Goal: Task Accomplishment & Management: Complete application form

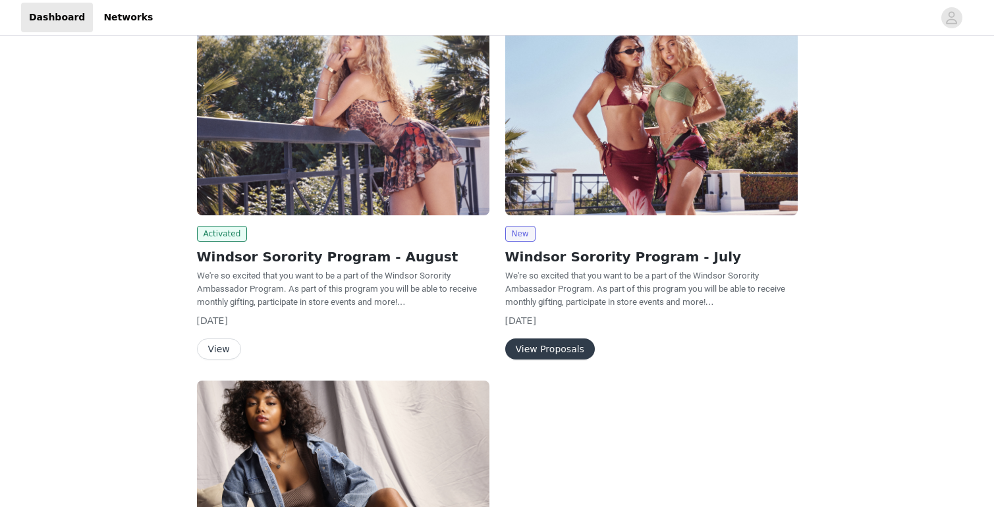
scroll to position [227, 0]
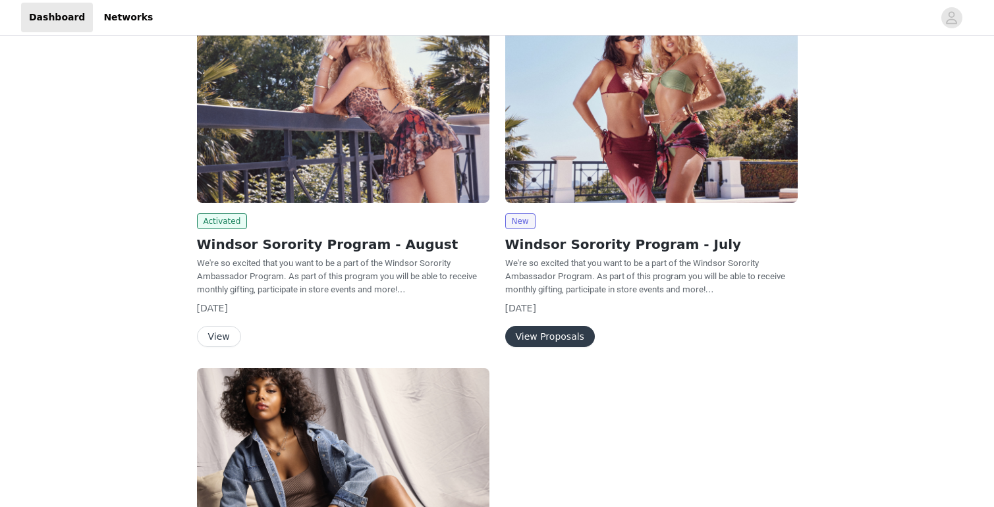
click at [549, 337] on button "View Proposals" at bounding box center [550, 336] width 90 height 21
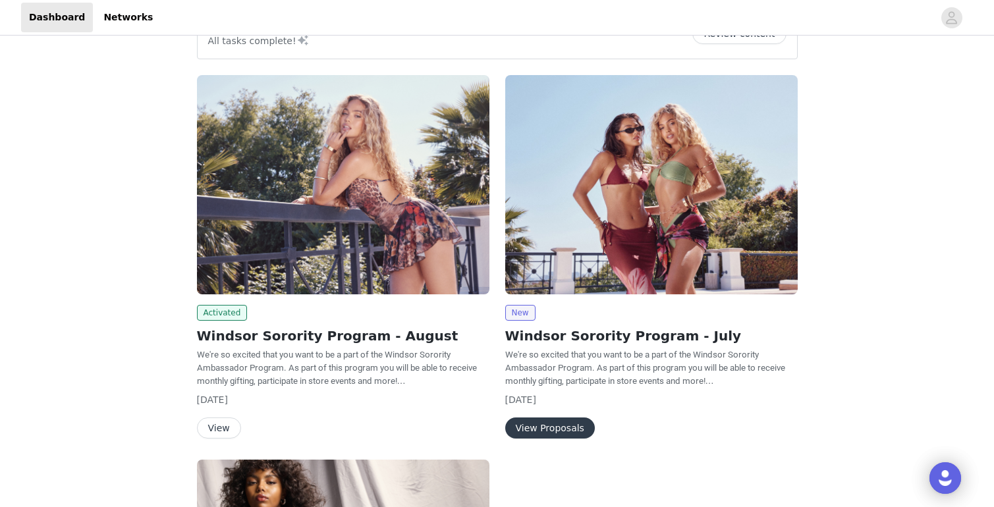
scroll to position [128, 0]
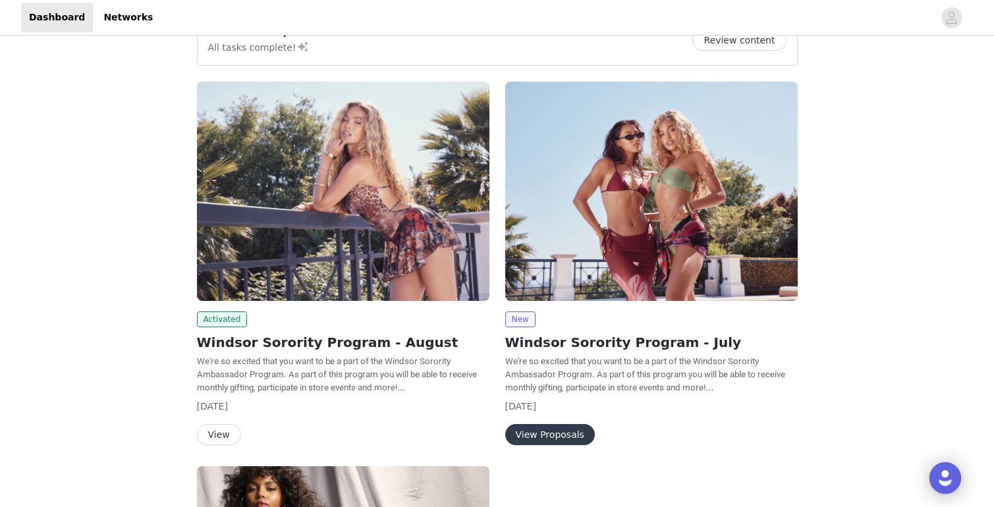
click at [557, 433] on button "View Proposals" at bounding box center [550, 434] width 90 height 21
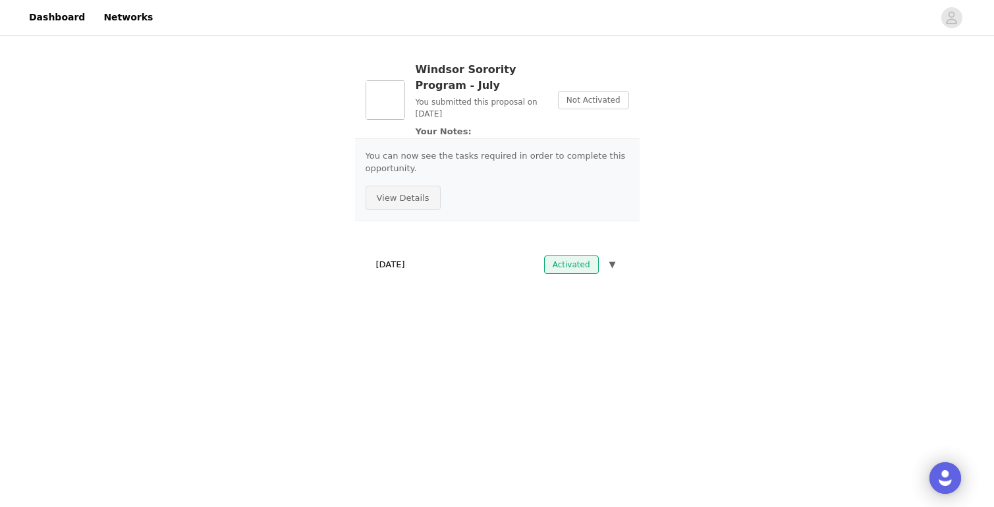
click at [417, 202] on button "View Details" at bounding box center [402, 198] width 75 height 25
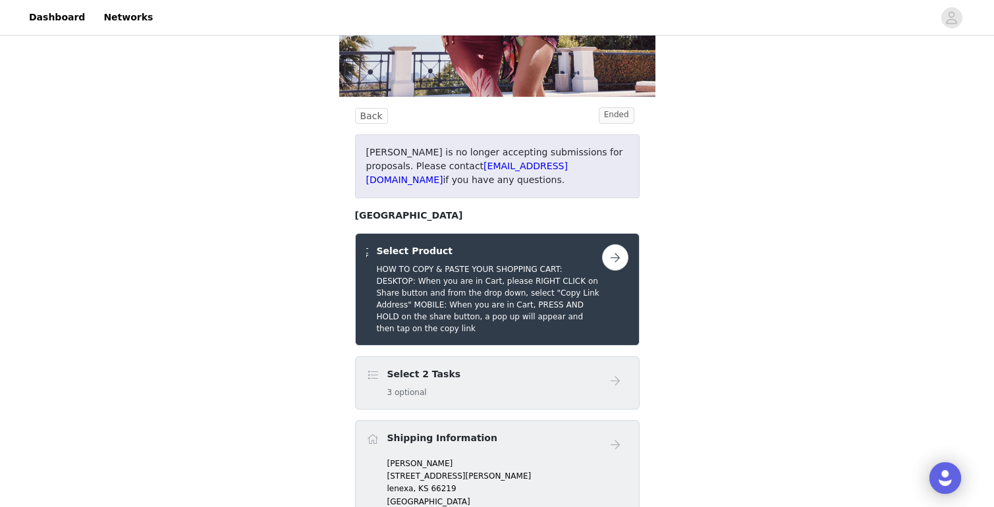
scroll to position [217, 0]
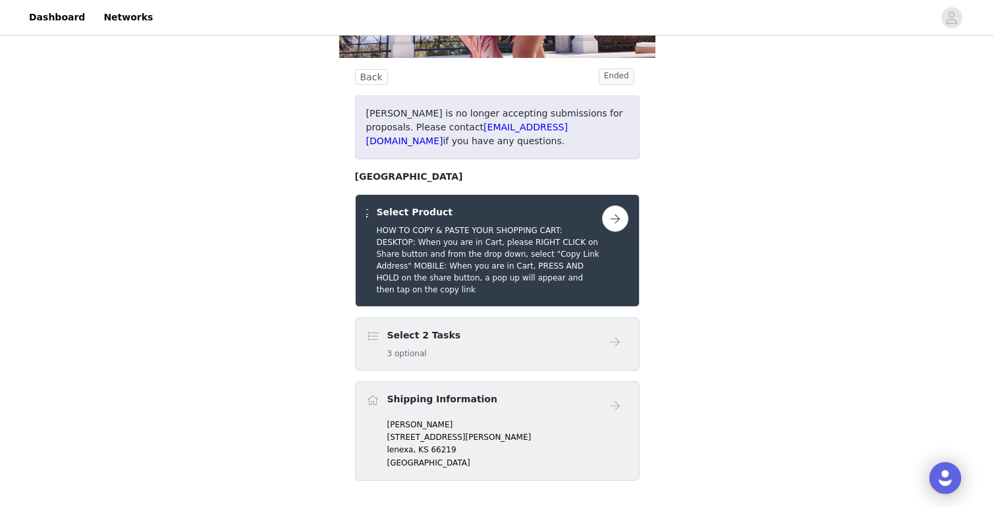
click at [460, 357] on div "Select 2 Tasks 3 optional" at bounding box center [484, 344] width 236 height 31
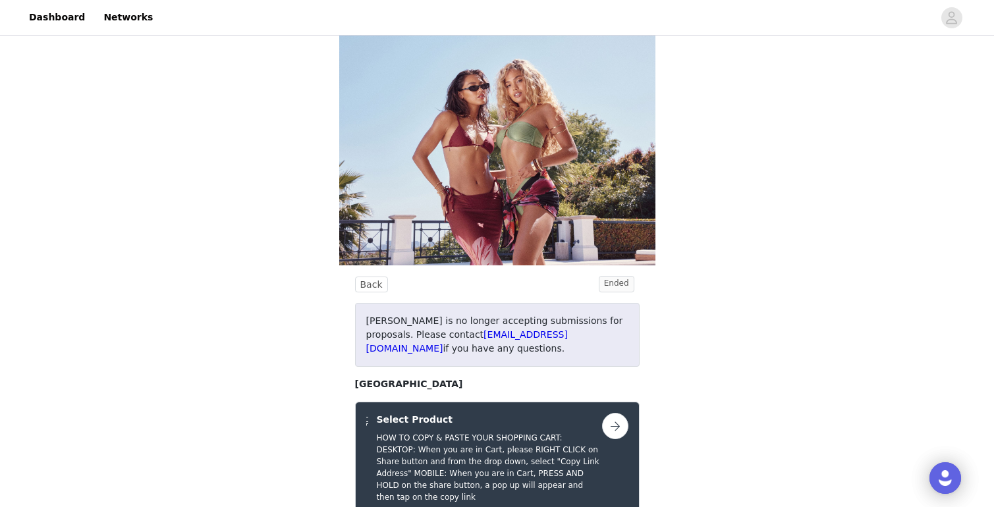
scroll to position [0, 0]
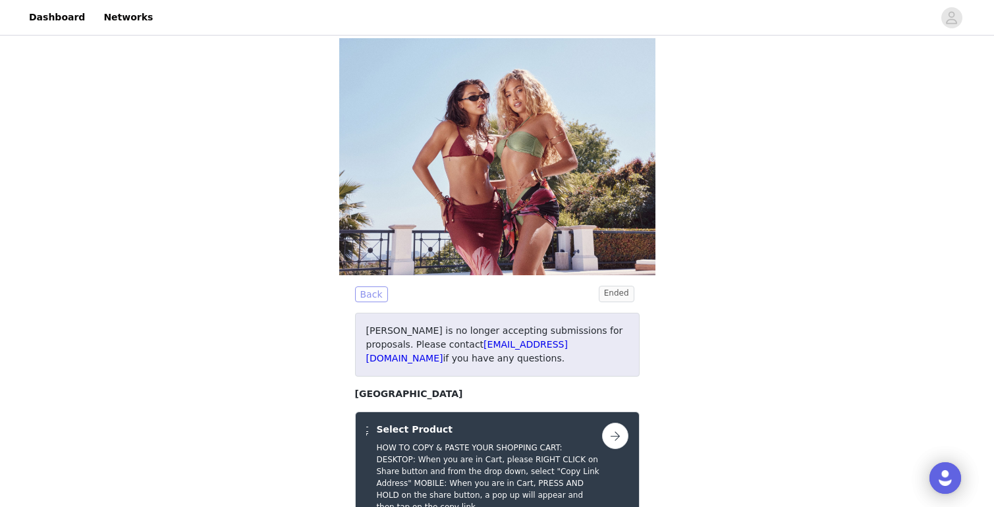
click at [377, 296] on button "Back" at bounding box center [371, 294] width 33 height 16
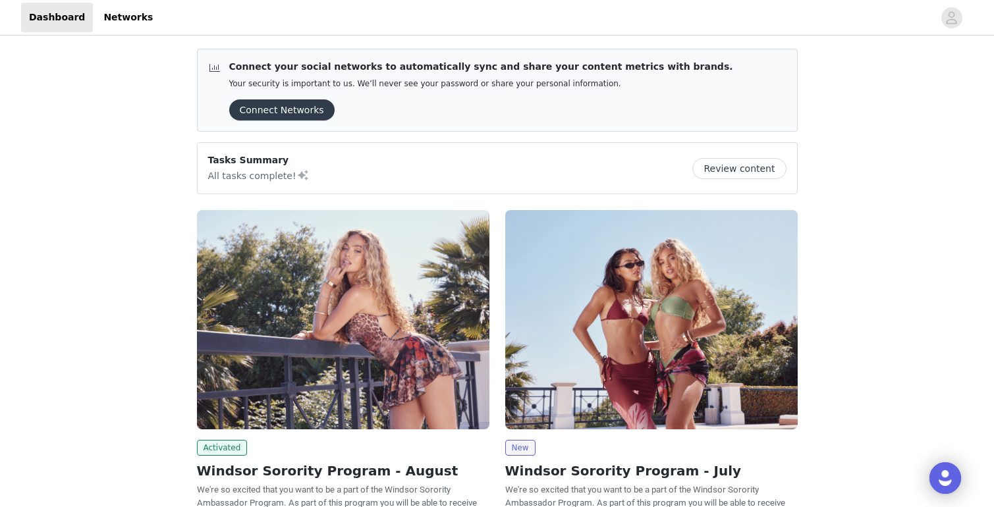
click at [281, 111] on button "Connect Networks" at bounding box center [281, 109] width 105 height 21
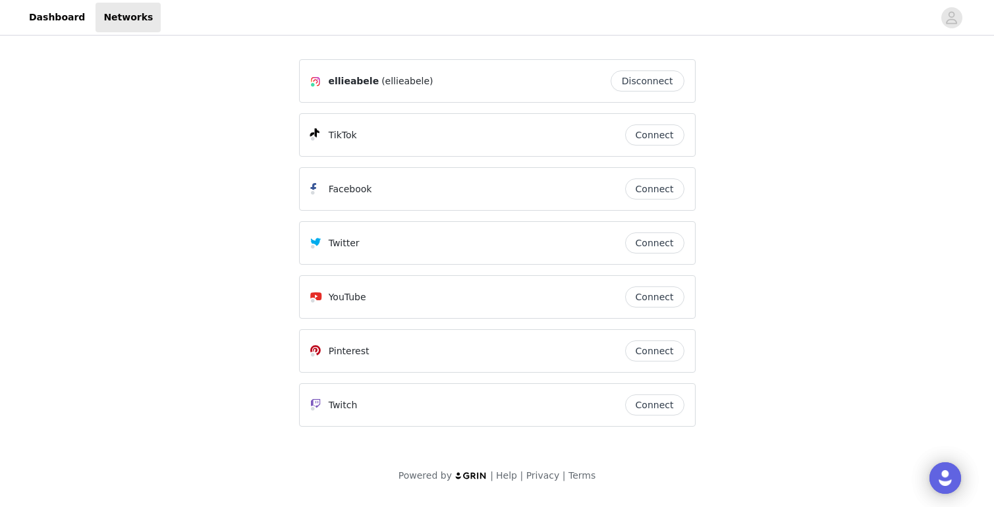
click at [634, 133] on button "Connect" at bounding box center [654, 134] width 59 height 21
click at [60, 16] on link "Dashboard" at bounding box center [57, 18] width 72 height 30
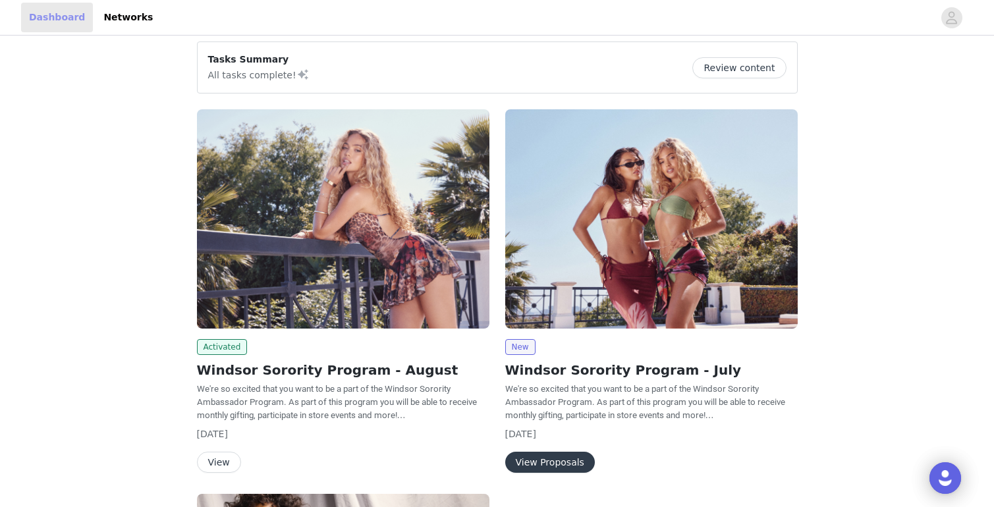
scroll to position [9, 0]
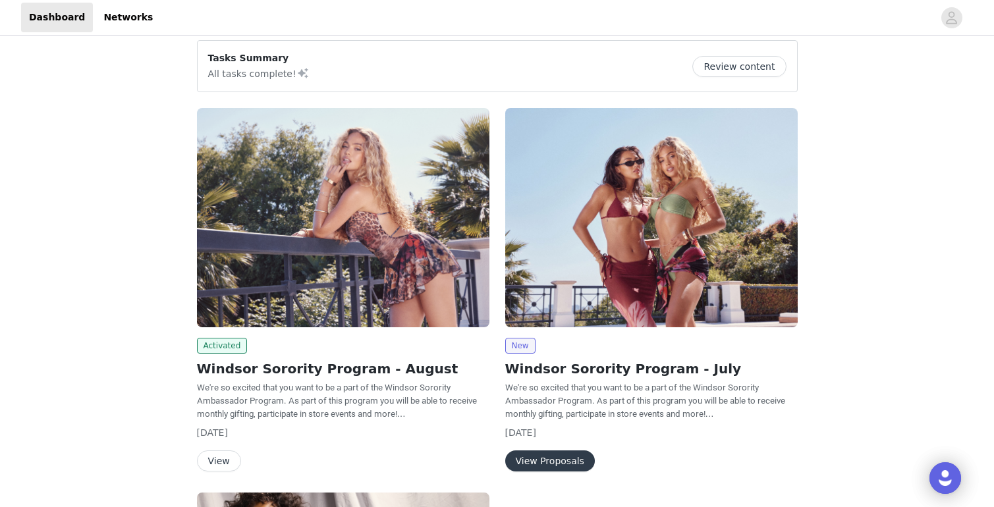
click at [573, 350] on div "New" at bounding box center [651, 346] width 292 height 16
click at [565, 368] on h2 "Windsor Sorority Program - July" at bounding box center [651, 369] width 292 height 20
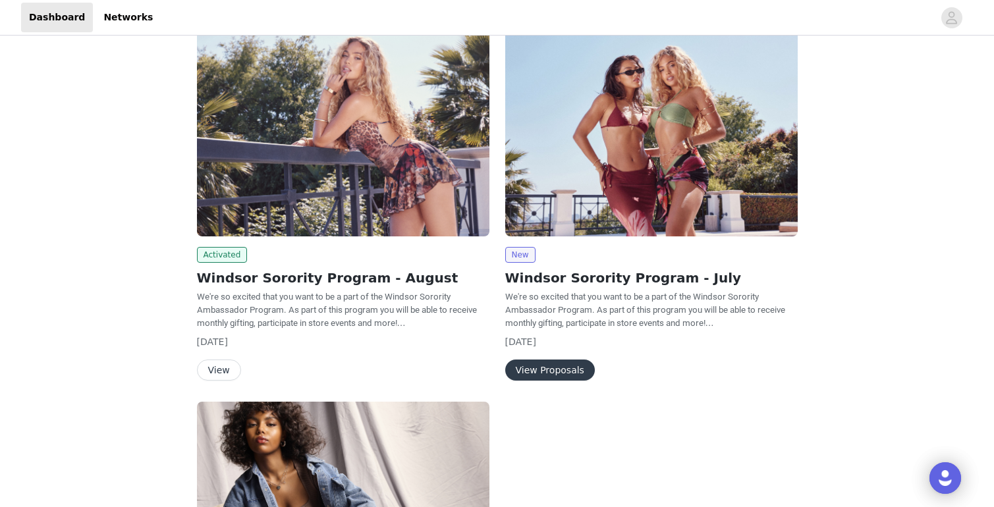
scroll to position [128, 0]
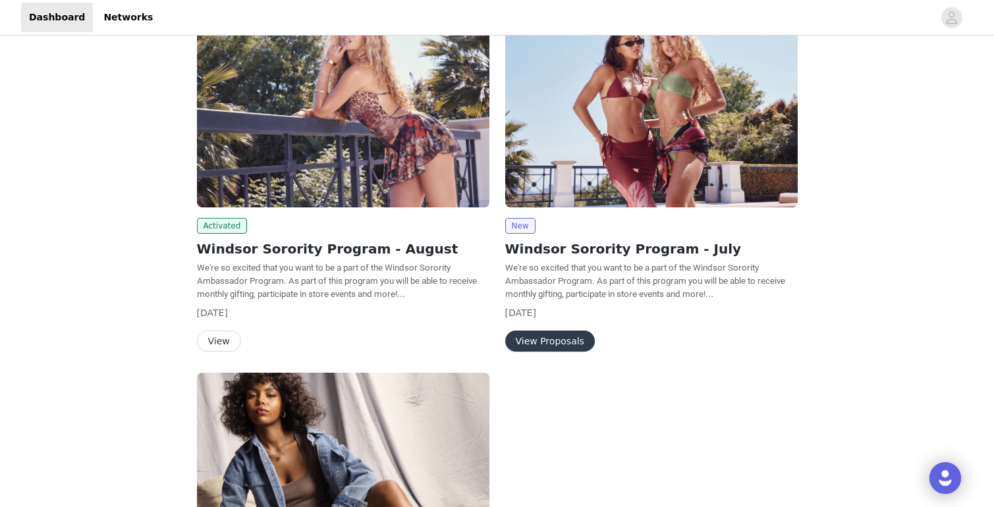
click at [663, 251] on h2 "Windsor Sorority Program - July" at bounding box center [651, 249] width 292 height 20
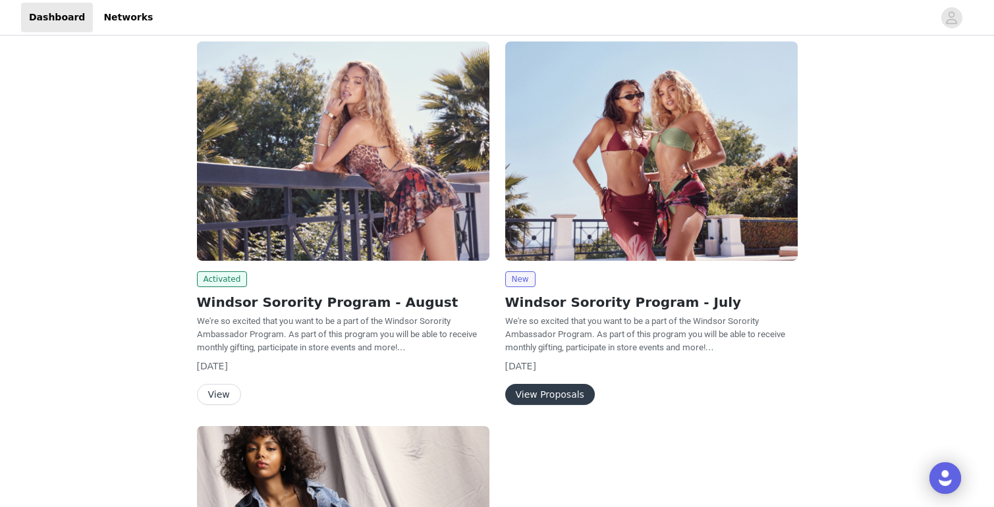
scroll to position [0, 0]
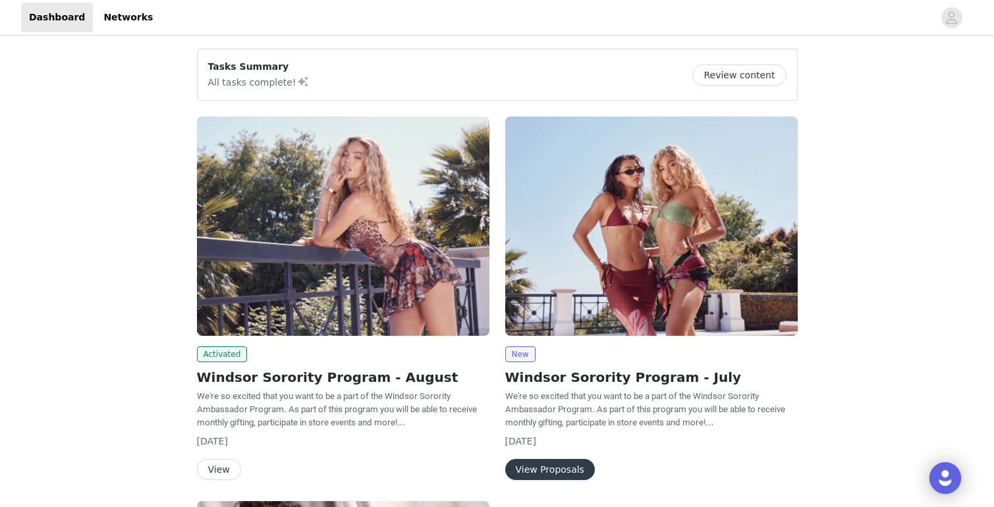
click at [747, 73] on button "Review content" at bounding box center [739, 75] width 94 height 21
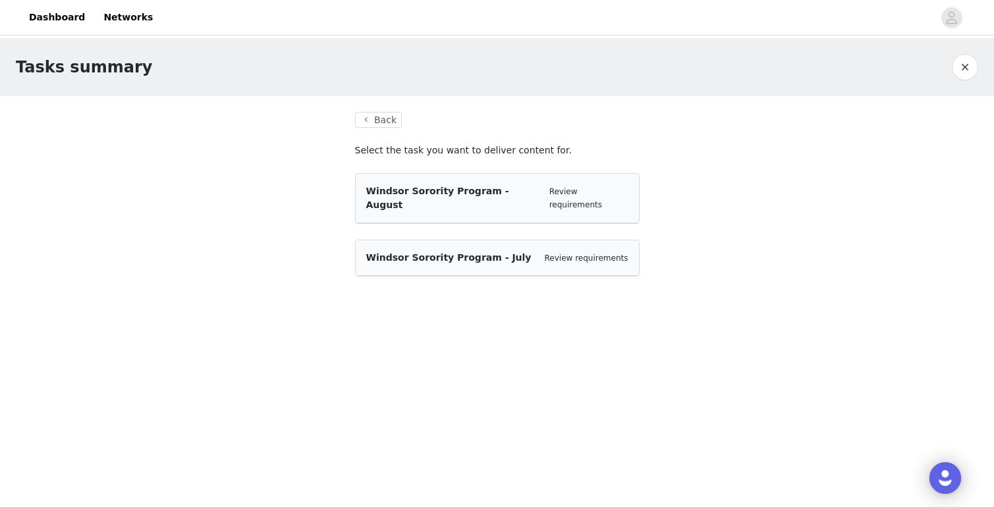
click at [551, 252] on div "Review requirements" at bounding box center [587, 258] width 84 height 13
click at [482, 251] on div "Windsor Sorority Program - July Review requirements" at bounding box center [497, 258] width 283 height 36
click at [475, 252] on span "Windsor Sorority Program - July" at bounding box center [448, 257] width 165 height 11
click at [428, 252] on span "Windsor Sorority Program - July" at bounding box center [448, 257] width 165 height 11
click at [466, 252] on span "Windsor Sorority Program - July" at bounding box center [448, 257] width 165 height 11
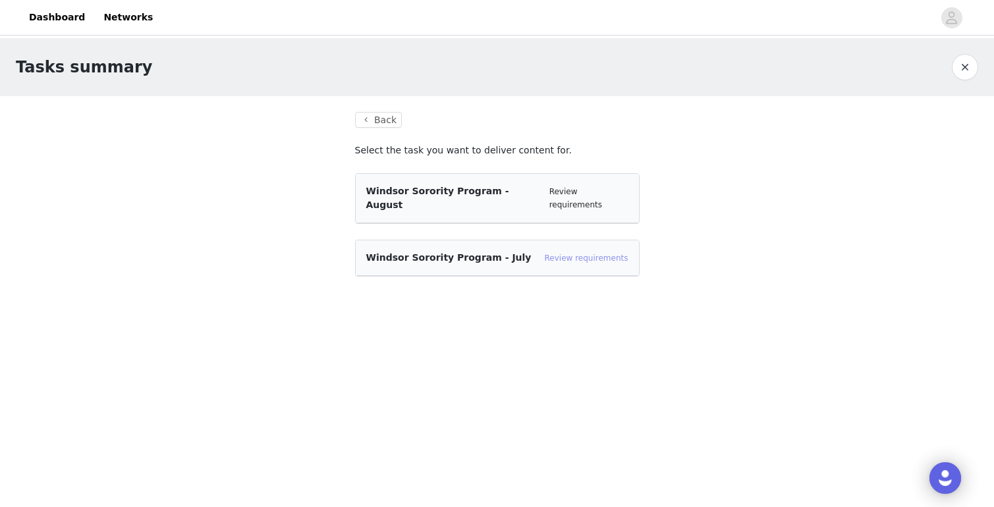
click at [552, 254] on link "Review requirements" at bounding box center [587, 258] width 84 height 9
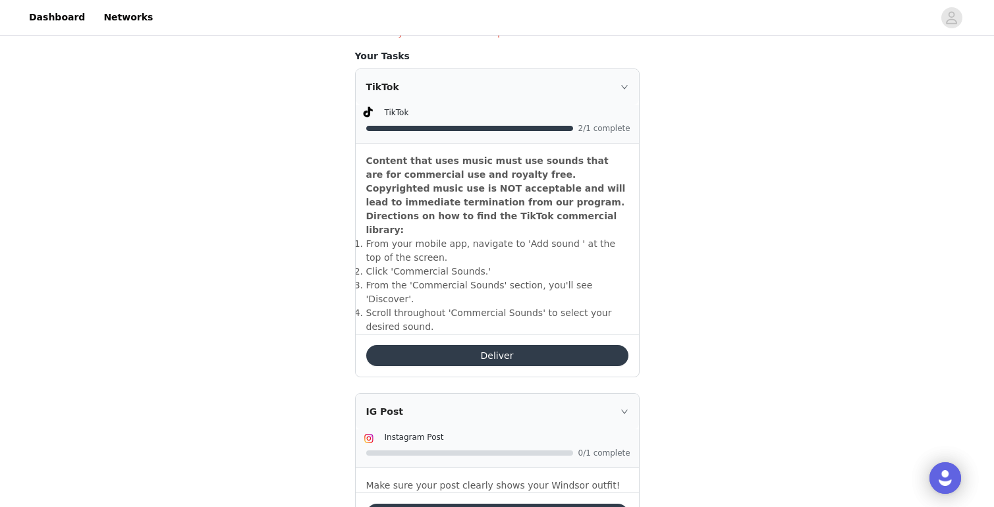
scroll to position [352, 0]
click at [460, 344] on button "Deliver" at bounding box center [497, 354] width 262 height 21
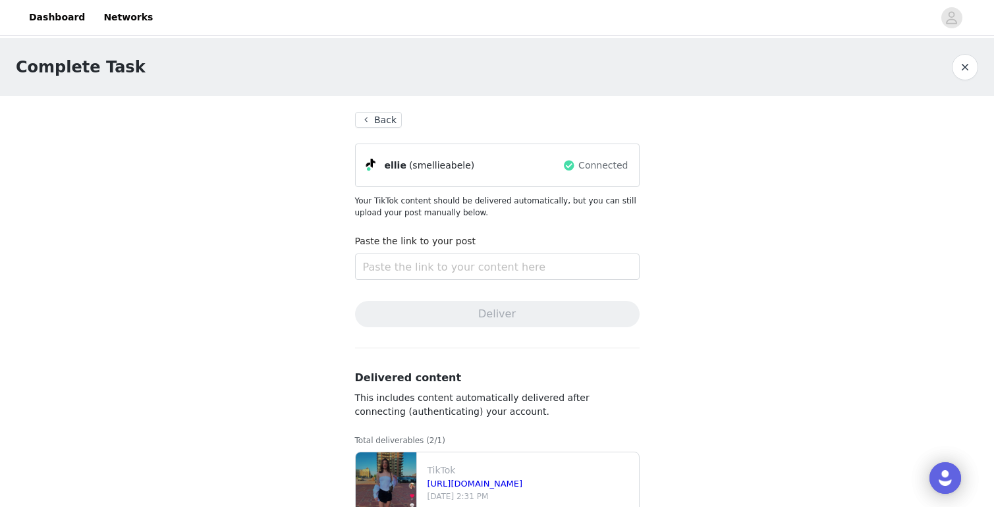
click at [391, 124] on button "Back" at bounding box center [378, 120] width 47 height 16
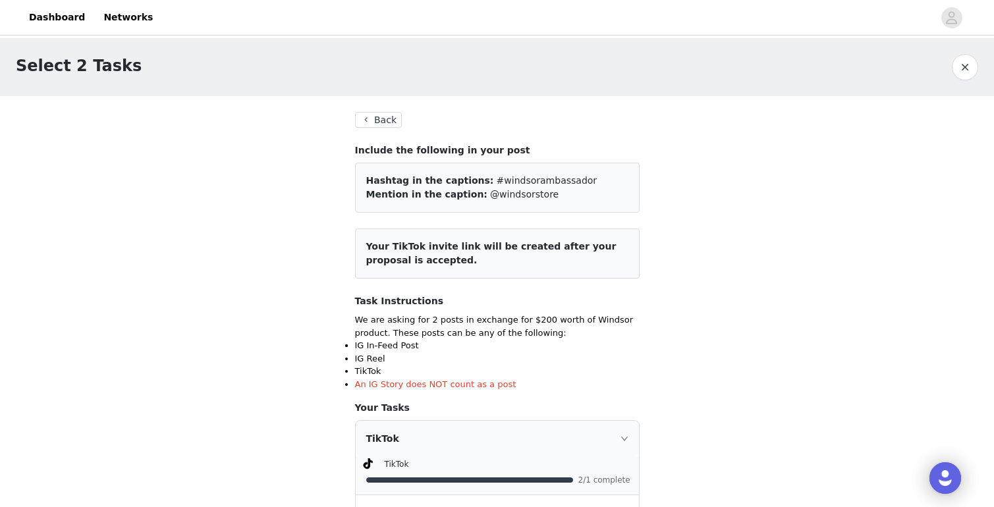
click at [391, 124] on button "Back" at bounding box center [378, 120] width 47 height 16
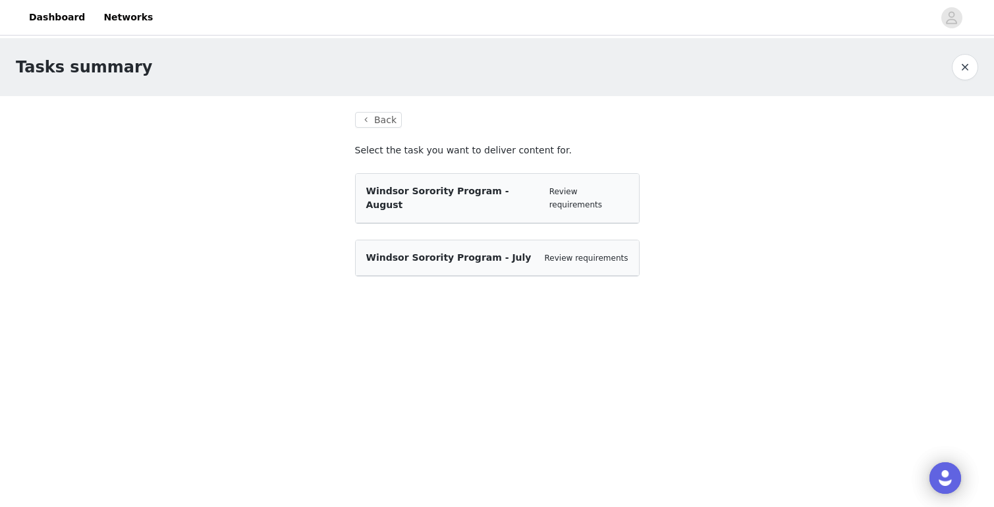
click at [509, 194] on span "Windsor Sorority Program - August" at bounding box center [437, 198] width 143 height 24
click at [562, 194] on link "Review requirements" at bounding box center [575, 198] width 53 height 22
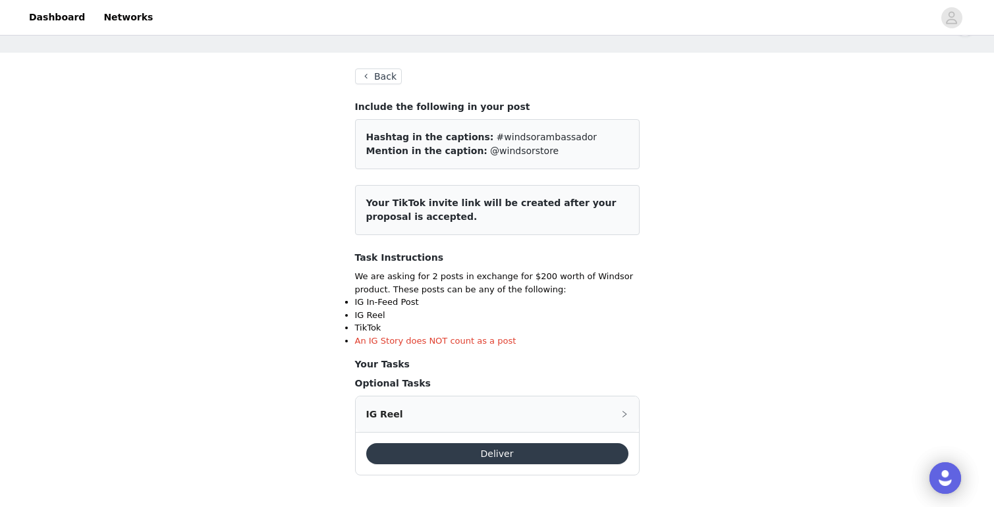
scroll to position [43, 0]
click at [459, 214] on article "Your TikTok invite link will be created after your proposal is accepted." at bounding box center [497, 211] width 284 height 50
click at [63, 21] on link "Dashboard" at bounding box center [57, 18] width 72 height 30
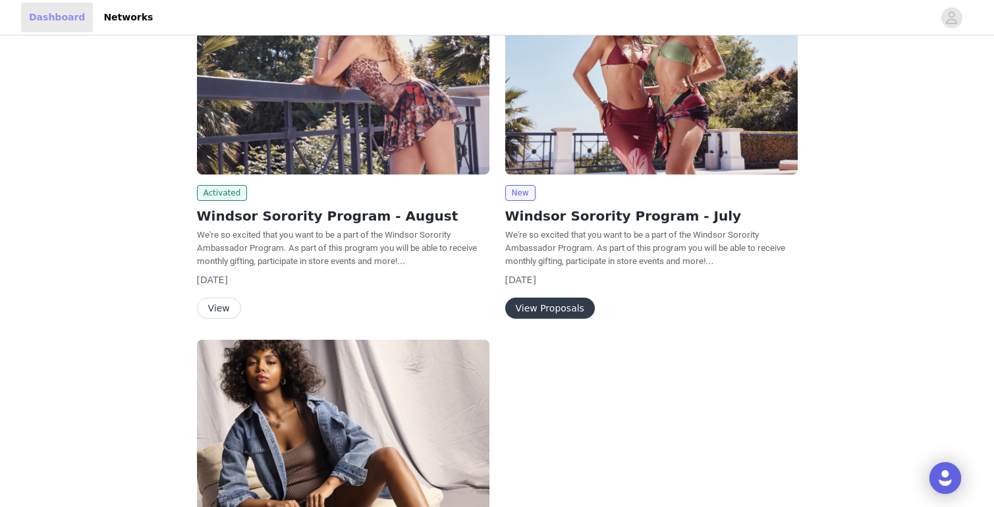
scroll to position [165, 0]
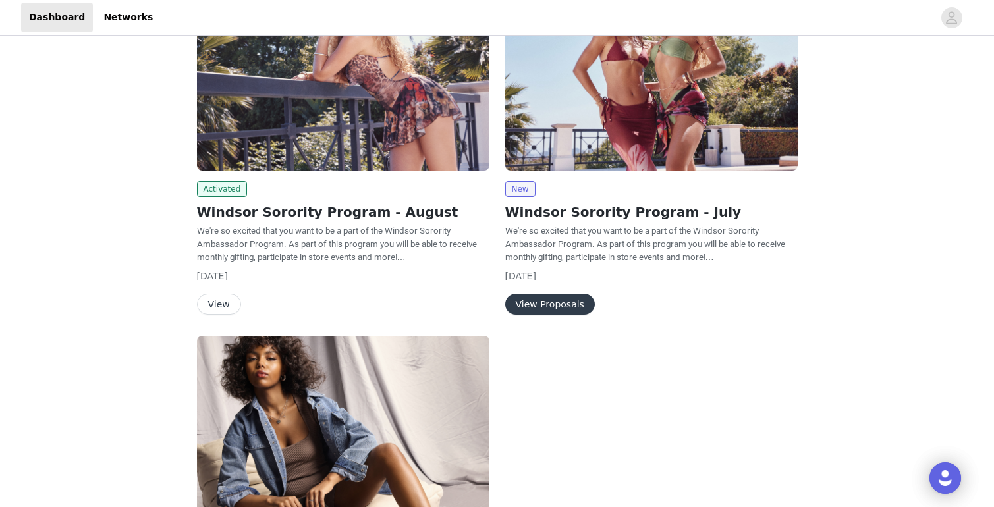
click at [222, 309] on button "View" at bounding box center [219, 304] width 44 height 21
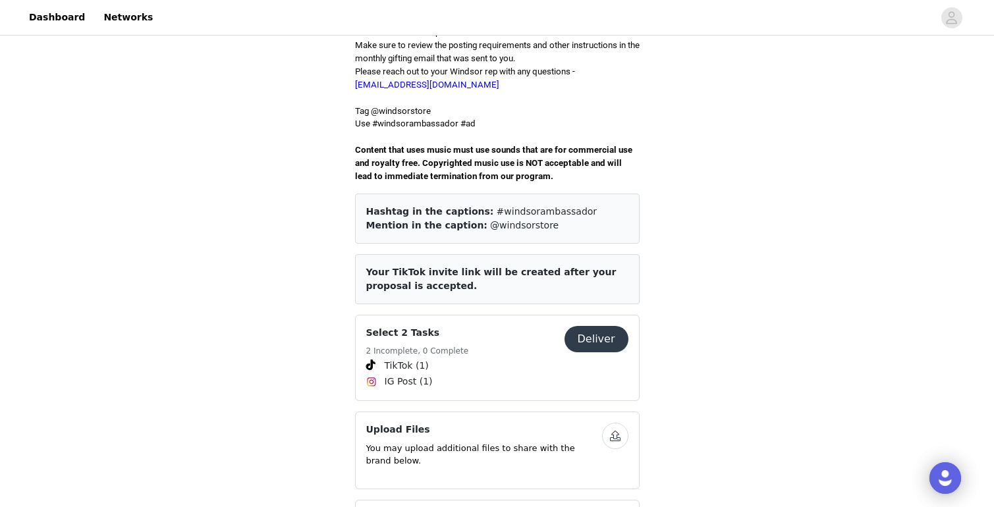
scroll to position [414, 0]
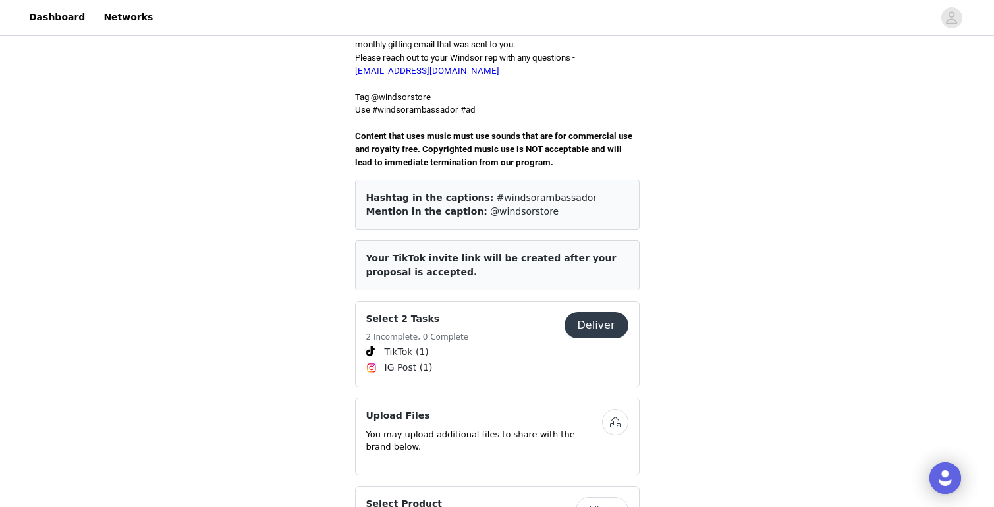
click at [618, 315] on button "Deliver" at bounding box center [596, 325] width 64 height 26
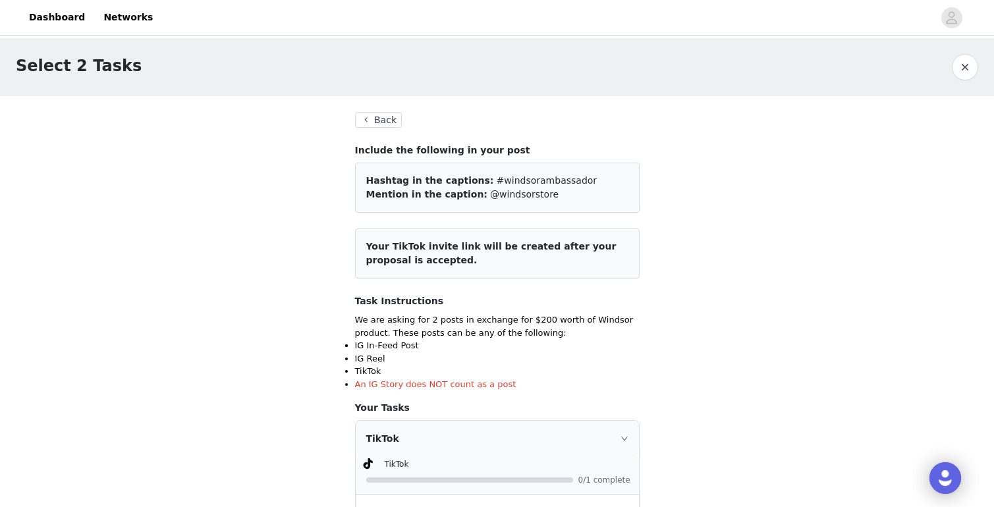
click at [568, 252] on span "Your TikTok invite link will be created after your proposal is accepted." at bounding box center [491, 253] width 250 height 24
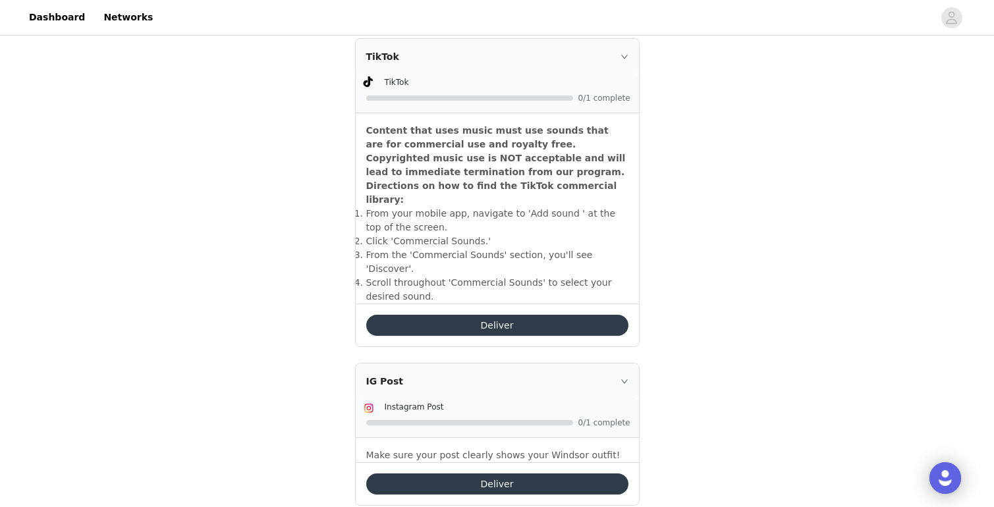
scroll to position [397, 0]
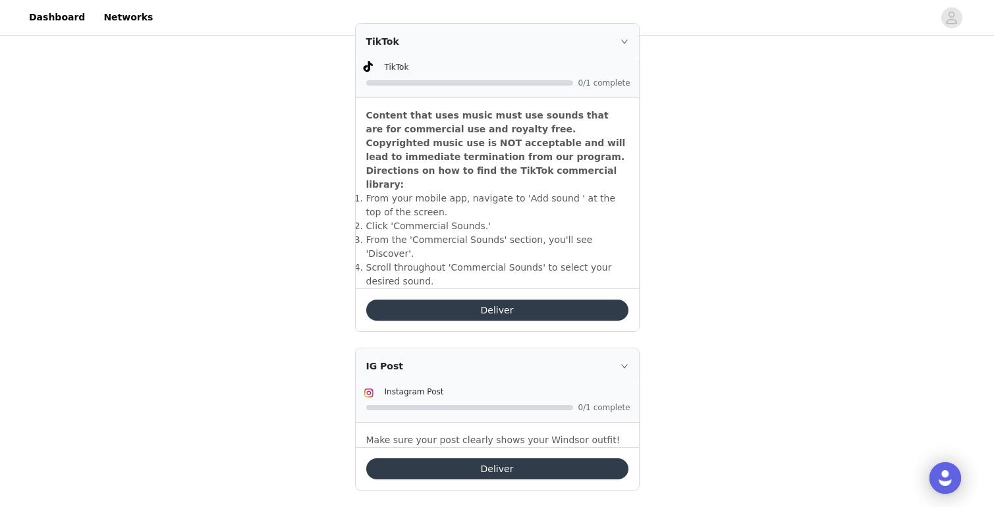
click at [554, 300] on button "Deliver" at bounding box center [497, 310] width 262 height 21
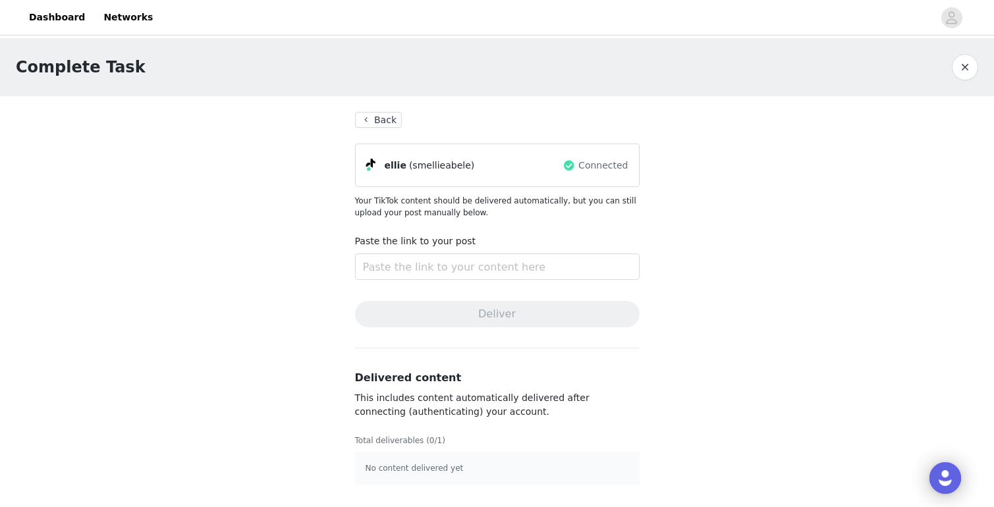
click at [447, 166] on span "(smellieabele)" at bounding box center [441, 166] width 65 height 14
click at [552, 167] on div "ellie (smellieabele)" at bounding box center [464, 165] width 197 height 16
click at [412, 267] on input "text" at bounding box center [497, 267] width 284 height 26
paste input "https://www.tiktok.com/@smellieabele/video/7544388444965850423?is_from_webapp=1…"
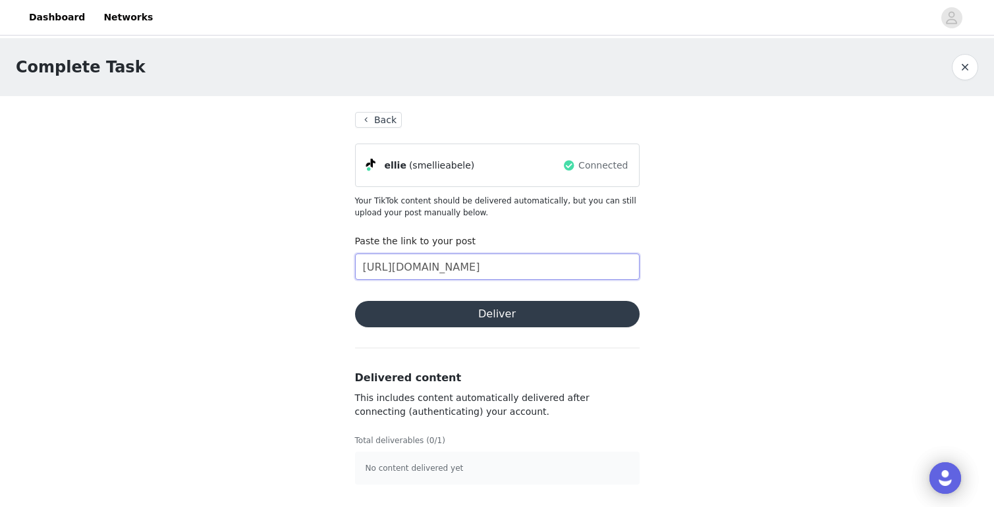
type input "https://www.tiktok.com/@smellieabele/video/7544388444965850423?is_from_webapp=1…"
click at [483, 320] on button "Deliver" at bounding box center [497, 314] width 284 height 26
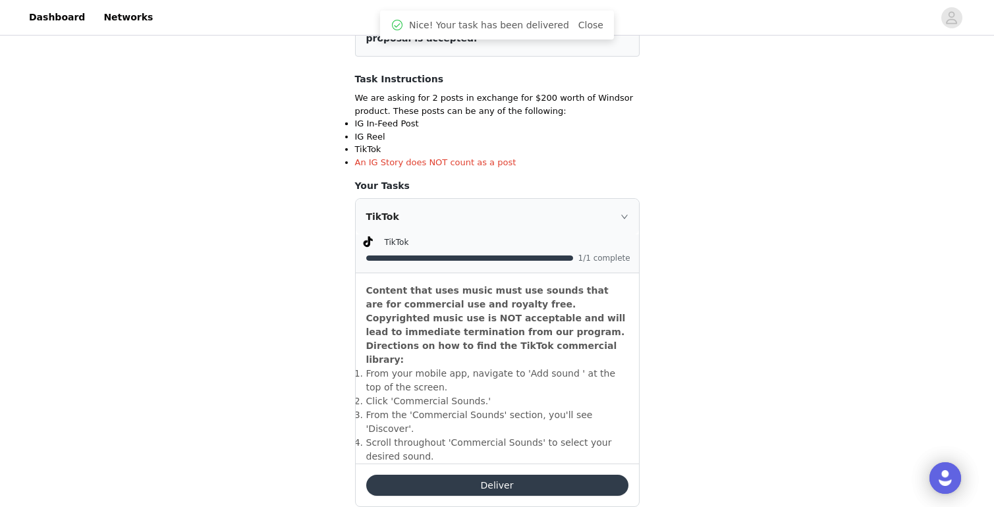
scroll to position [249, 0]
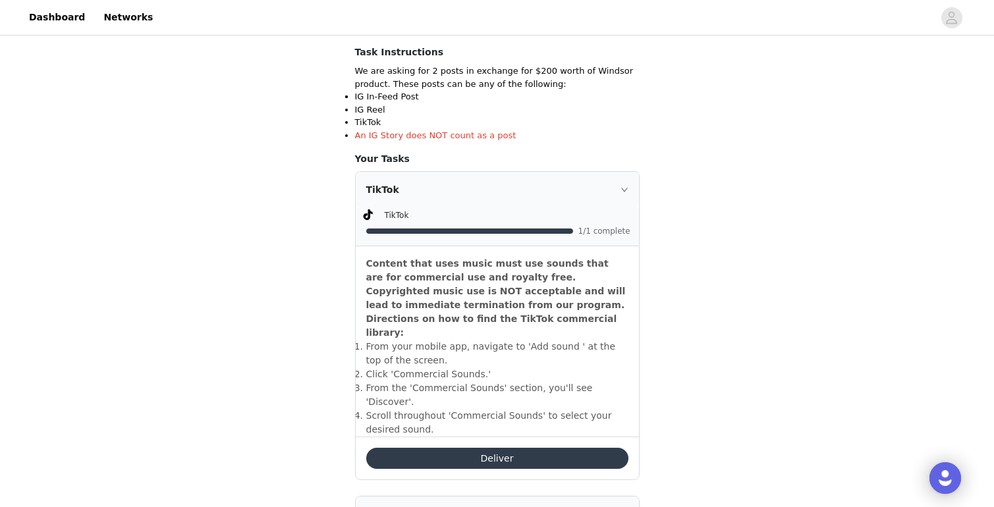
click at [474, 448] on button "Deliver" at bounding box center [497, 458] width 262 height 21
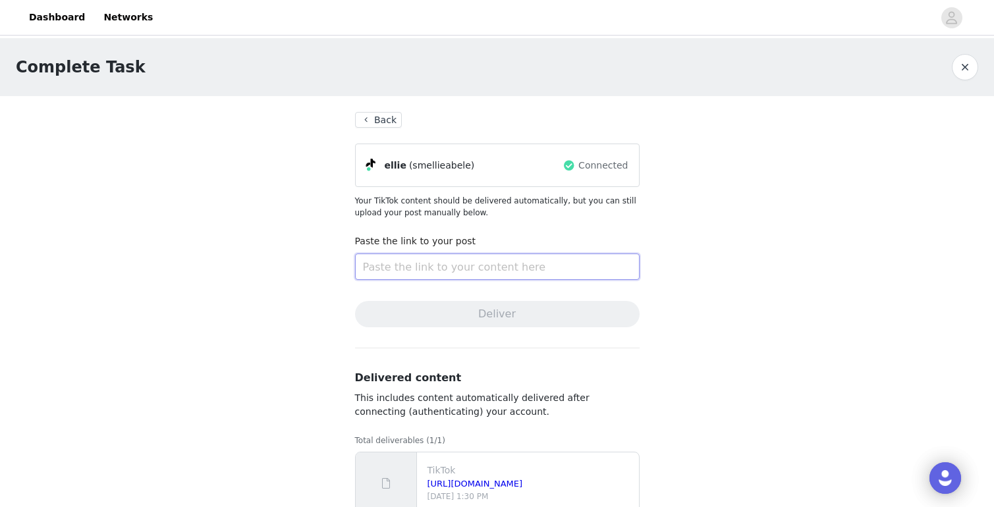
click at [510, 261] on input "text" at bounding box center [497, 267] width 284 height 26
paste input "https://www.tiktok.com/@smellieabele/photo/7543853549344623903?is_from_webapp=1…"
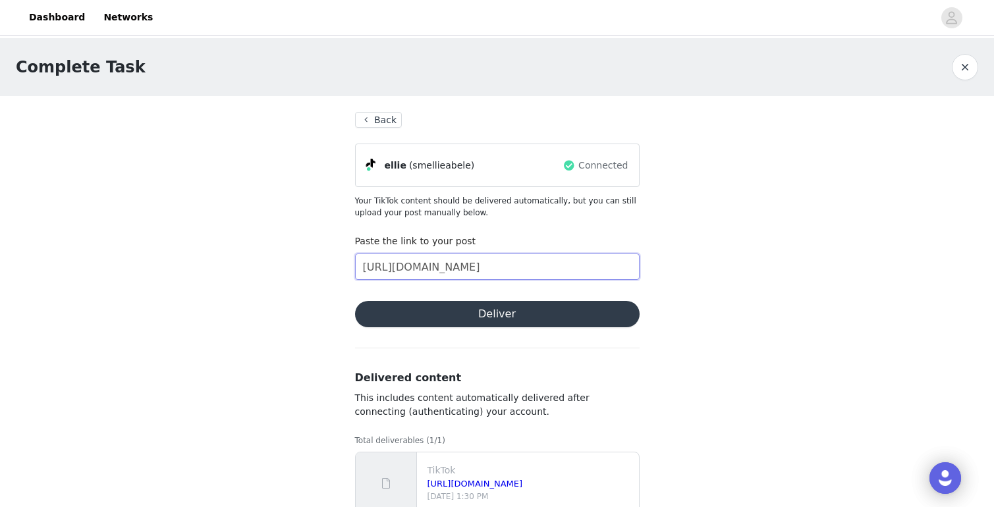
type input "https://www.tiktok.com/@smellieabele/photo/7543853549344623903?is_from_webapp=1…"
click at [435, 312] on button "Deliver" at bounding box center [497, 314] width 284 height 26
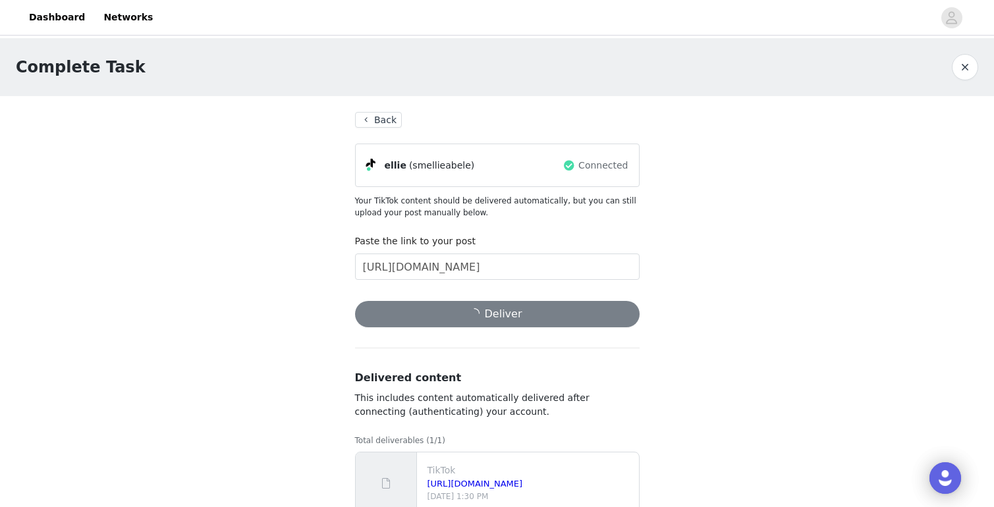
scroll to position [34, 0]
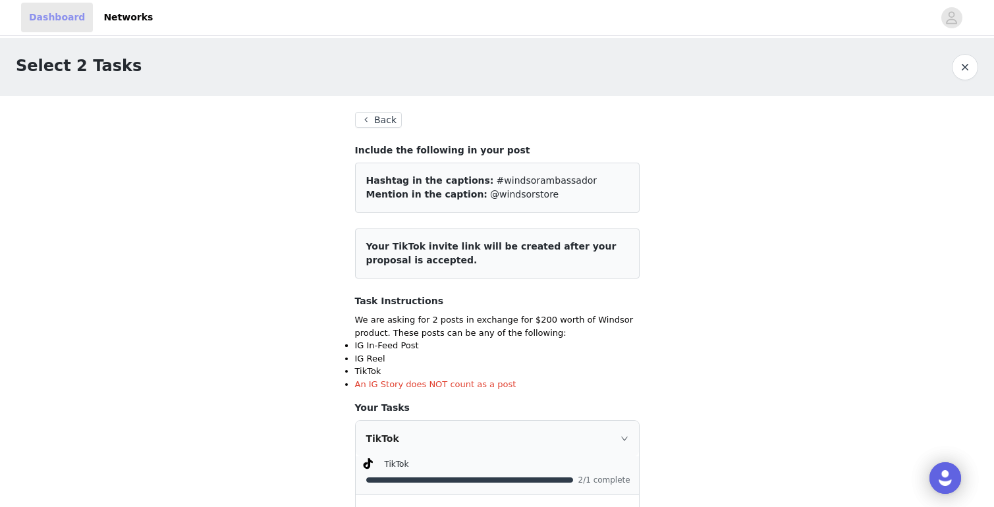
click at [46, 17] on link "Dashboard" at bounding box center [57, 18] width 72 height 30
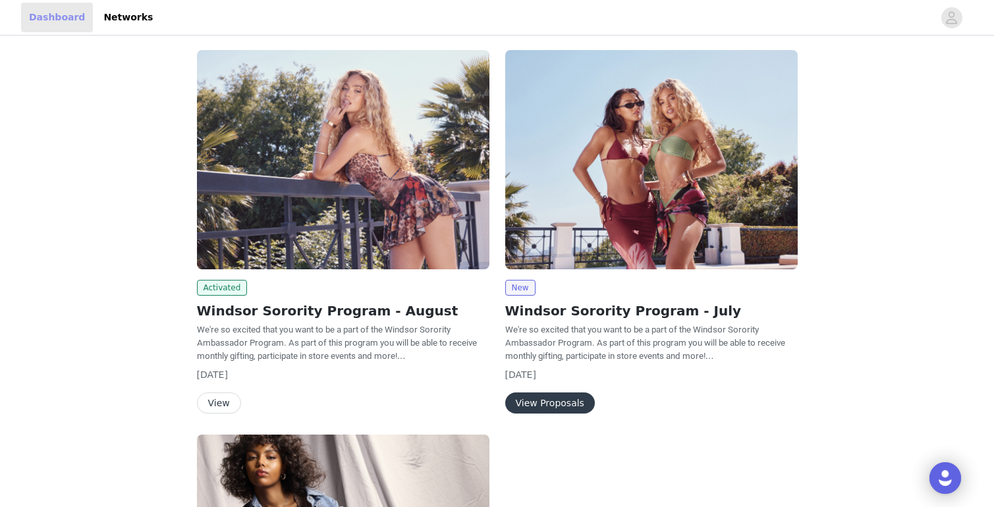
scroll to position [52, 0]
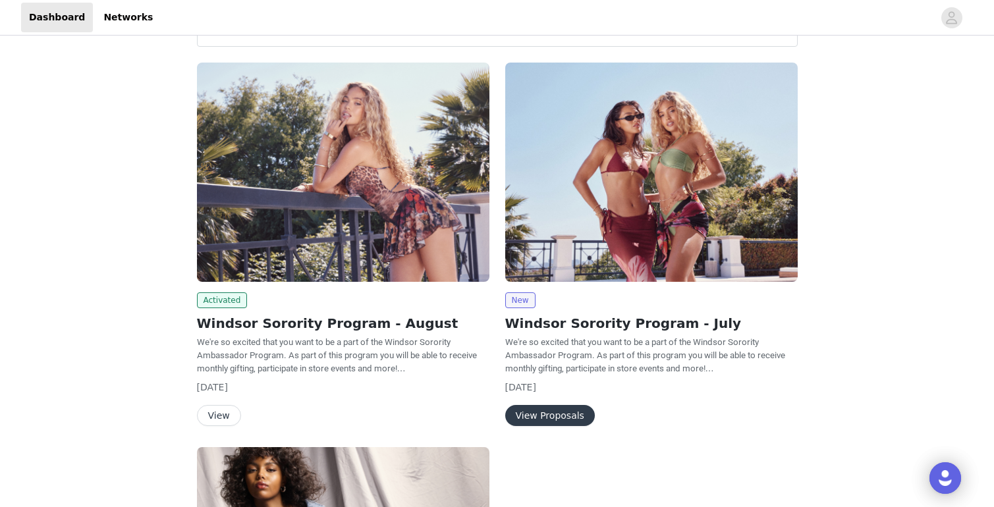
click at [210, 408] on button "View" at bounding box center [219, 415] width 44 height 21
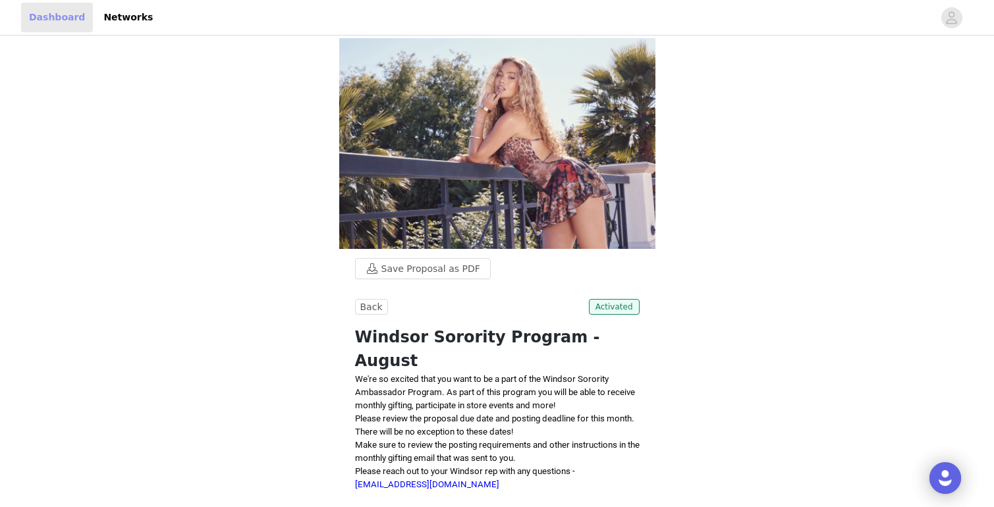
click at [65, 21] on link "Dashboard" at bounding box center [57, 18] width 72 height 30
